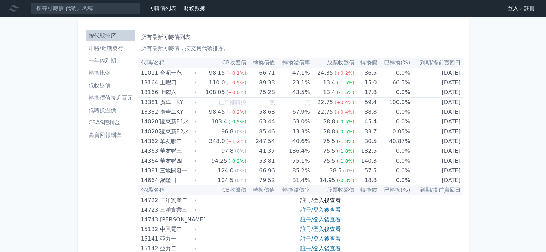
click at [312, 199] on link "註冊/登入後查看" at bounding box center [320, 200] width 40 height 7
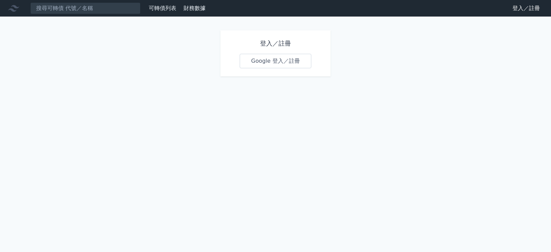
click at [272, 61] on link "Google 登入／註冊" at bounding box center [276, 61] width 72 height 14
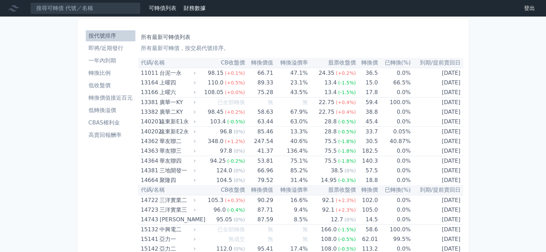
click at [109, 110] on li "低轉換溢價" at bounding box center [111, 110] width 50 height 8
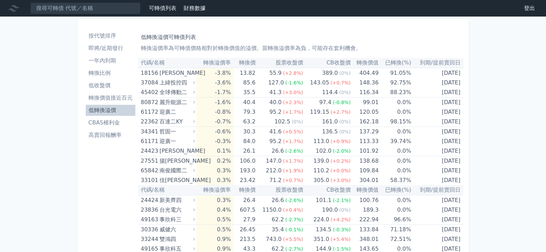
click at [115, 109] on li "低轉換溢價" at bounding box center [111, 110] width 50 height 8
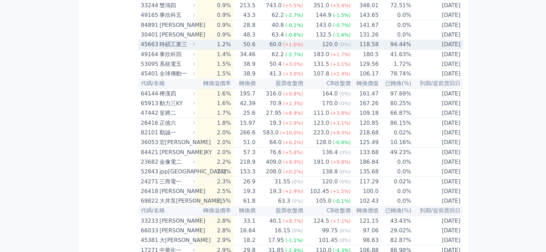
scroll to position [241, 0]
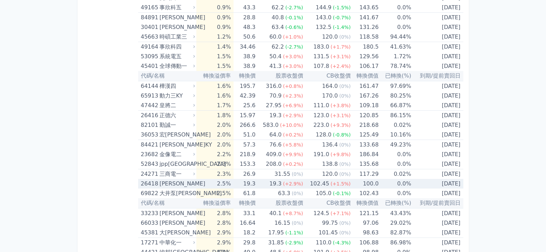
click at [153, 185] on div "26418" at bounding box center [149, 184] width 17 height 10
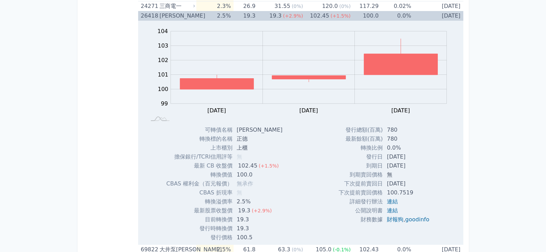
scroll to position [345, 0]
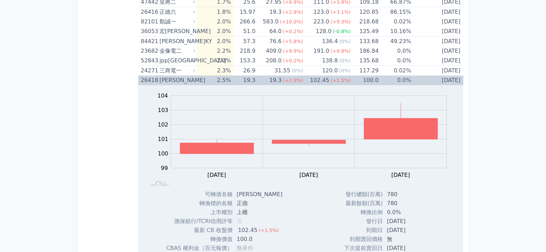
click at [151, 79] on div "26418" at bounding box center [149, 80] width 17 height 10
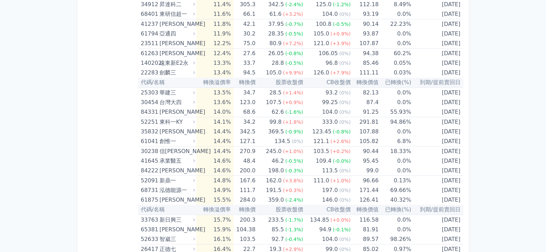
scroll to position [1172, 0]
